Goal: Task Accomplishment & Management: Use online tool/utility

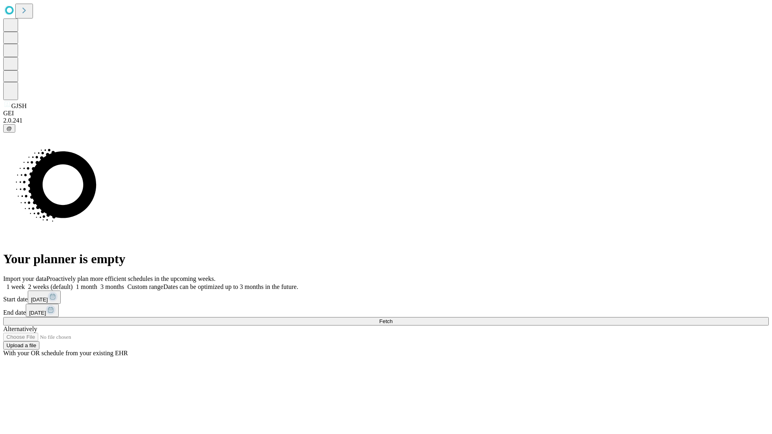
click at [392, 318] on span "Fetch" at bounding box center [385, 321] width 13 height 6
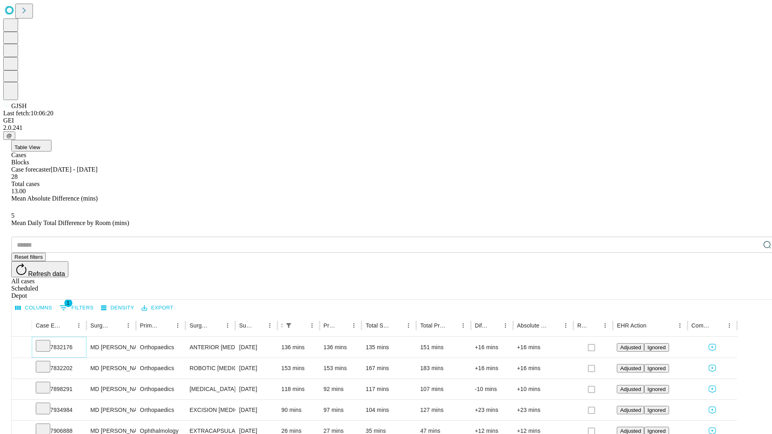
click at [47, 341] on icon at bounding box center [43, 345] width 8 height 8
